Goal: Information Seeking & Learning: Learn about a topic

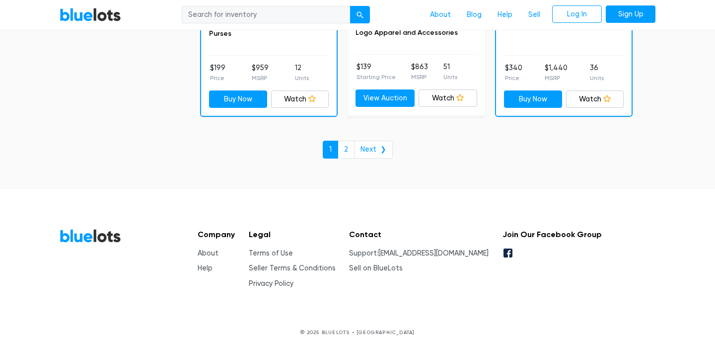
scroll to position [4401, 0]
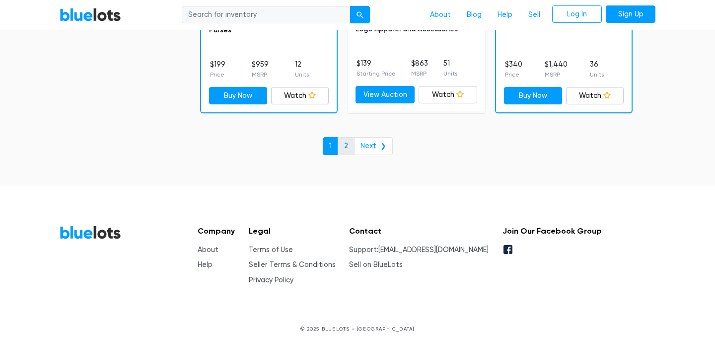
click at [347, 140] on link "2" at bounding box center [346, 146] width 17 height 18
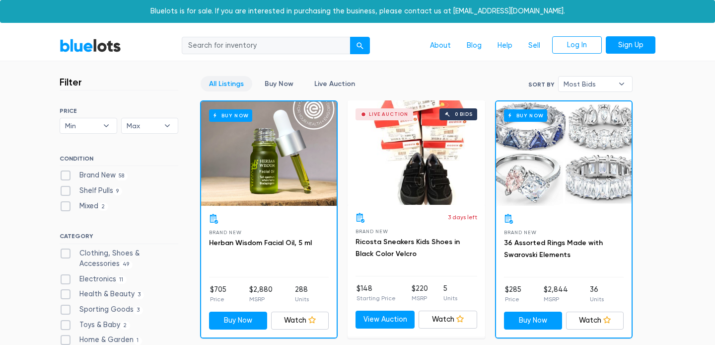
click at [64, 178] on label "Brand New 58" at bounding box center [94, 175] width 68 height 11
click at [64, 176] on New"] "Brand New 58" at bounding box center [63, 173] width 6 height 6
checkbox New"] "true"
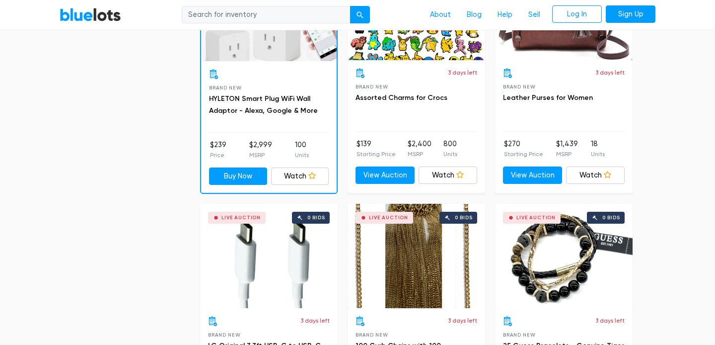
scroll to position [1364, 0]
